Goal: Find specific page/section: Find specific page/section

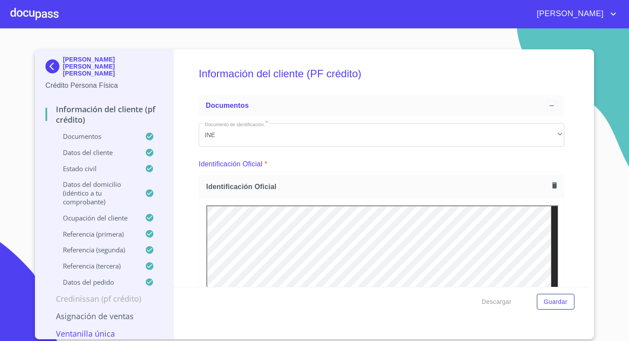
click at [48, 20] on div at bounding box center [34, 14] width 48 height 28
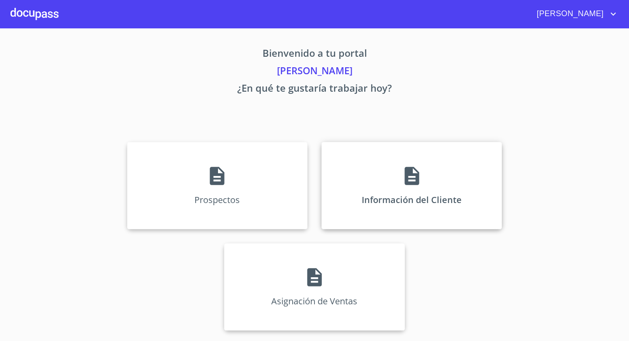
click at [403, 179] on icon at bounding box center [412, 176] width 22 height 22
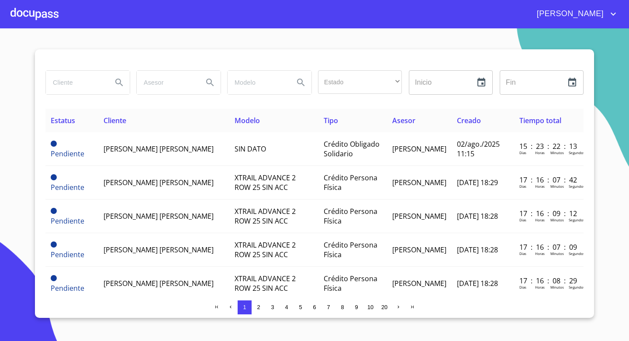
click at [103, 81] on input "search" at bounding box center [75, 83] width 59 height 24
type input "[PERSON_NAME]"
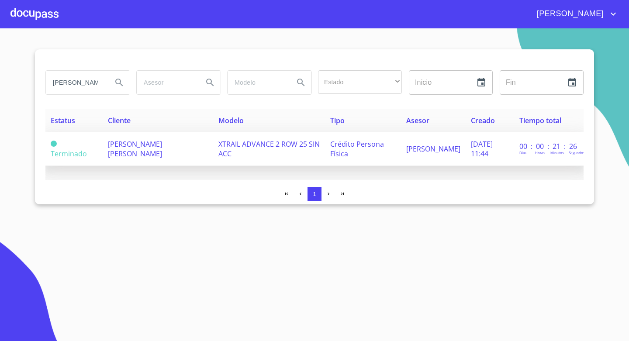
click at [175, 150] on td "[PERSON_NAME] [PERSON_NAME]" at bounding box center [158, 149] width 110 height 34
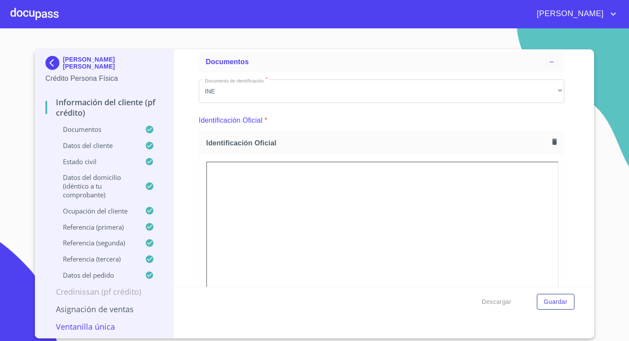
scroll to position [218, 0]
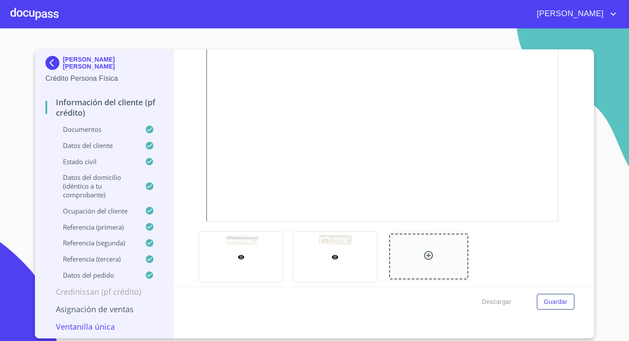
click at [348, 250] on div at bounding box center [334, 257] width 83 height 50
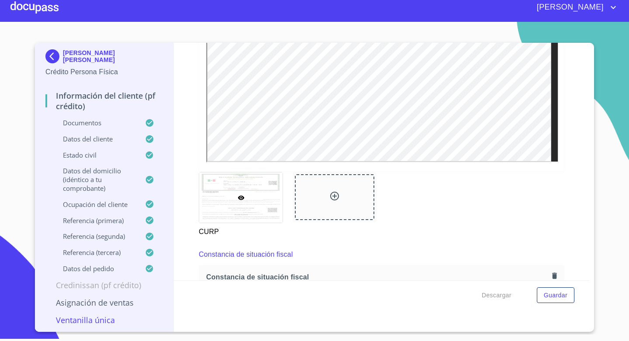
scroll to position [2186, 0]
